Goal: Information Seeking & Learning: Learn about a topic

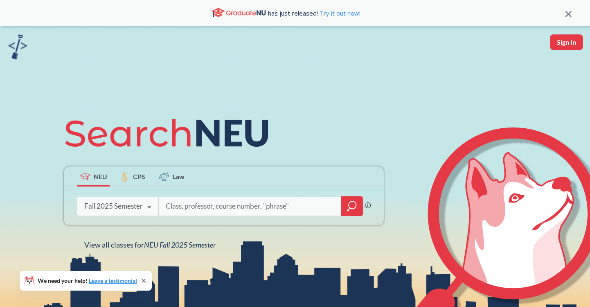
click at [555, 43] on button "Sign In" at bounding box center [566, 42] width 33 height 16
select select "US"
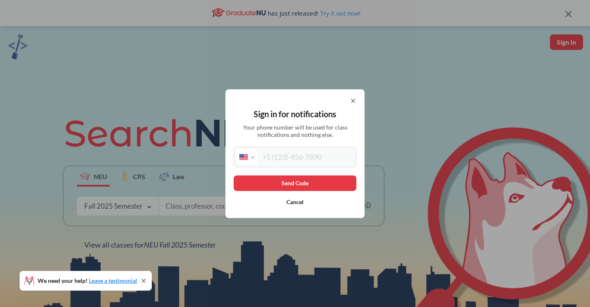
click at [284, 150] on input "tel" at bounding box center [305, 157] width 97 height 16
type input "[PHONE_NUMBER]"
click at [262, 179] on button "Send Code" at bounding box center [295, 183] width 123 height 16
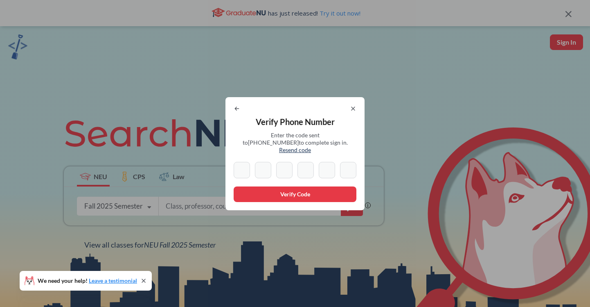
type input "4"
type input "1"
type input "8"
type input "3"
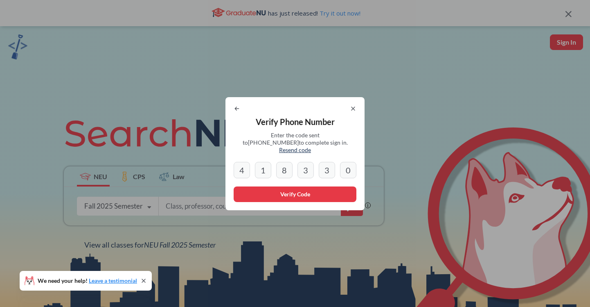
type input "0"
click at [268, 188] on button "Verify Code" at bounding box center [295, 194] width 123 height 16
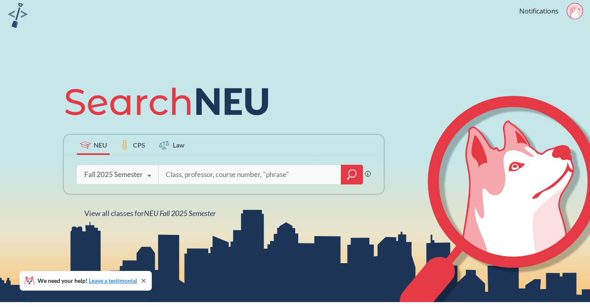
scroll to position [31, 0]
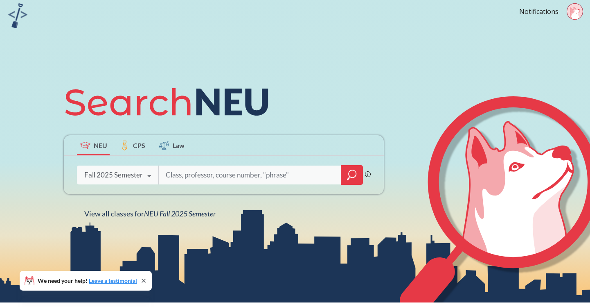
click at [216, 163] on div "Phrase search guarantees the exact search appears in the results. Ex. If you wa…" at bounding box center [224, 175] width 320 height 38
click at [204, 172] on input "search" at bounding box center [250, 174] width 170 height 17
type input "innovation"
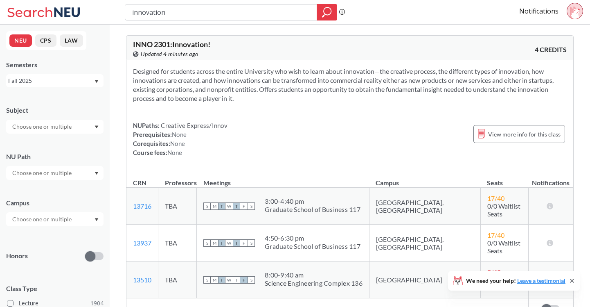
click at [71, 131] on div at bounding box center [54, 127] width 97 height 14
type input "c"
type input "inn"
click at [38, 147] on p "Corporate Innovation" at bounding box center [57, 149] width 93 height 8
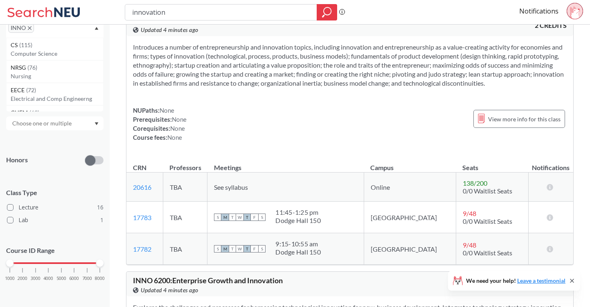
scroll to position [98, 0]
drag, startPoint x: 99, startPoint y: 264, endPoint x: 49, endPoint y: 266, distance: 50.4
click at [49, 266] on div at bounding box center [48, 263] width 7 height 7
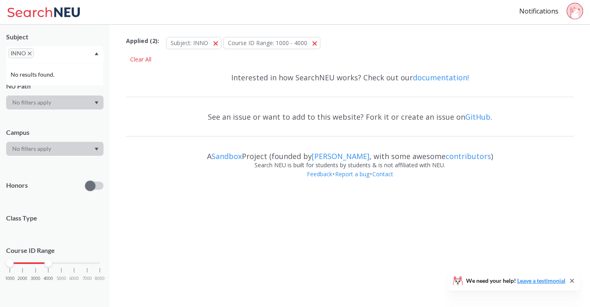
scroll to position [86, 0]
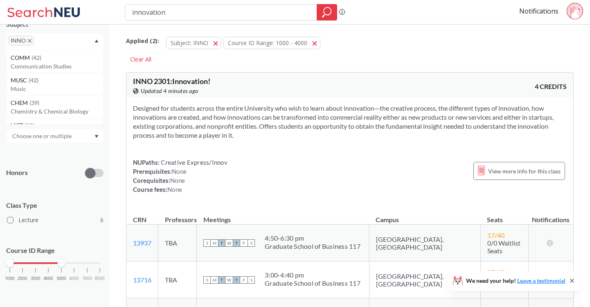
drag, startPoint x: 48, startPoint y: 263, endPoint x: 59, endPoint y: 264, distance: 11.1
click at [59, 264] on div at bounding box center [61, 262] width 7 height 7
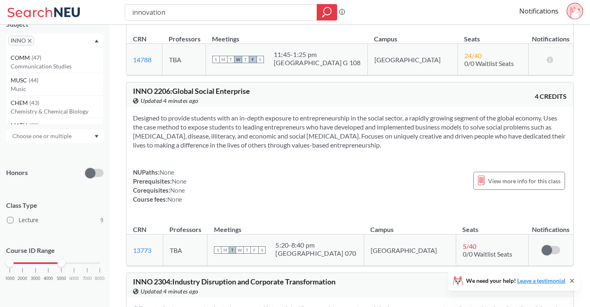
scroll to position [981, 0]
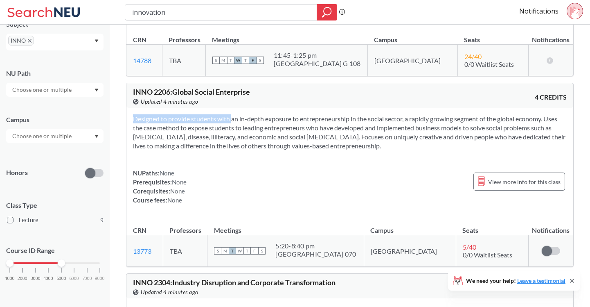
drag, startPoint x: 219, startPoint y: 93, endPoint x: 366, endPoint y: 121, distance: 149.2
click at [366, 121] on div "Designed to provide students with an in-depth exposure to entrepreneurship in t…" at bounding box center [349, 163] width 447 height 110
drag, startPoint x: 366, startPoint y: 121, endPoint x: 237, endPoint y: 93, distance: 131.5
click at [237, 108] on div "Designed to provide students with an in-depth exposure to entrepreneurship in t…" at bounding box center [349, 163] width 447 height 110
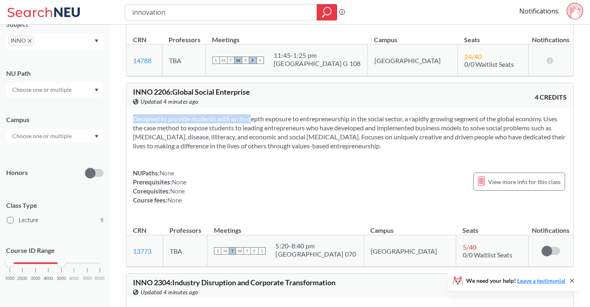
click at [237, 114] on section "Designed to provide students with an in-depth exposure to entrepreneurship in t…" at bounding box center [350, 132] width 434 height 36
drag, startPoint x: 131, startPoint y: 89, endPoint x: 384, endPoint y: 120, distance: 255.3
click at [384, 120] on div "Designed to provide students with an in-depth exposure to entrepreneurship in t…" at bounding box center [349, 163] width 447 height 110
click at [384, 120] on section "Designed to provide students with an in-depth exposure to entrepreneurship in t…" at bounding box center [350, 132] width 434 height 36
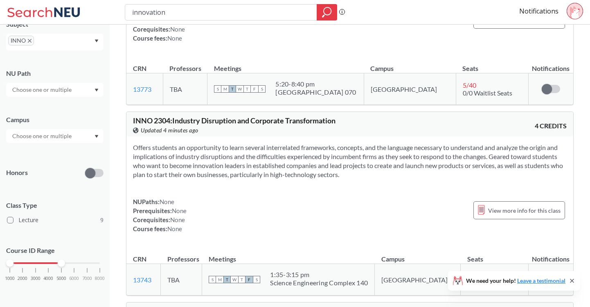
scroll to position [1142, 0]
drag, startPoint x: 151, startPoint y: 121, endPoint x: 371, endPoint y: 144, distance: 221.5
click at [371, 144] on section "Offers students an opportunity to learn several interrelated frameworks, concep…" at bounding box center [350, 162] width 434 height 36
drag, startPoint x: 371, startPoint y: 144, endPoint x: 134, endPoint y: 120, distance: 238.2
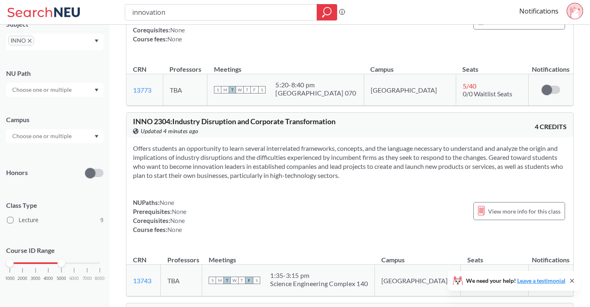
click at [134, 144] on section "Offers students an opportunity to learn several interrelated frameworks, concep…" at bounding box center [350, 162] width 434 height 36
click at [156, 144] on section "Offers students an opportunity to learn several interrelated frameworks, concep…" at bounding box center [350, 162] width 434 height 36
drag, startPoint x: 156, startPoint y: 123, endPoint x: 350, endPoint y: 144, distance: 195.2
click at [350, 144] on section "Offers students an opportunity to learn several interrelated frameworks, concep…" at bounding box center [350, 162] width 434 height 36
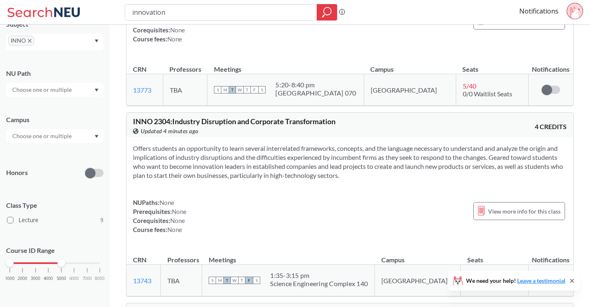
drag, startPoint x: 357, startPoint y: 145, endPoint x: 163, endPoint y: 111, distance: 197.1
click at [163, 137] on div "Offers students an opportunity to learn several interrelated frameworks, concep…" at bounding box center [349, 192] width 447 height 110
click at [178, 144] on section "Offers students an opportunity to learn several interrelated frameworks, concep…" at bounding box center [350, 162] width 434 height 36
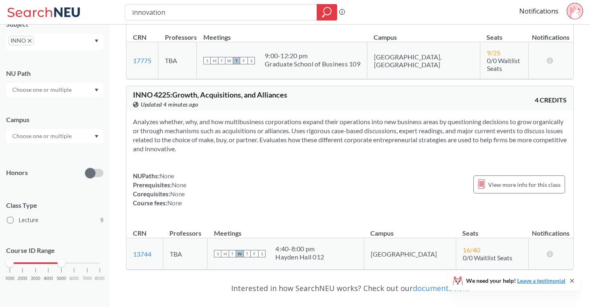
scroll to position [1772, 0]
drag, startPoint x: 150, startPoint y: 99, endPoint x: 249, endPoint y: 124, distance: 102.1
click at [249, 125] on section "Analyzes whether, why, and how multibusiness corporations expand their operatio…" at bounding box center [350, 135] width 434 height 36
click at [249, 124] on section "Analyzes whether, why, and how multibusiness corporations expand their operatio…" at bounding box center [350, 135] width 434 height 36
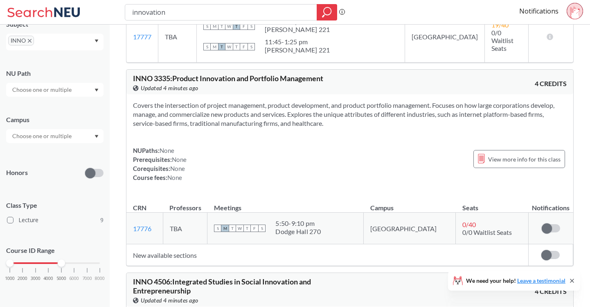
scroll to position [583, 0]
click at [547, 224] on span at bounding box center [547, 229] width 10 height 10
click at [542, 224] on input "checkbox" at bounding box center [542, 224] width 0 height 0
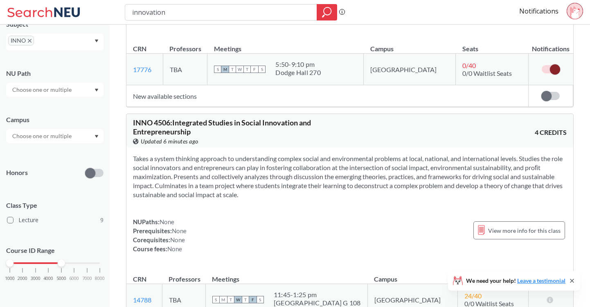
scroll to position [748, 0]
